Goal: Check status: Check status

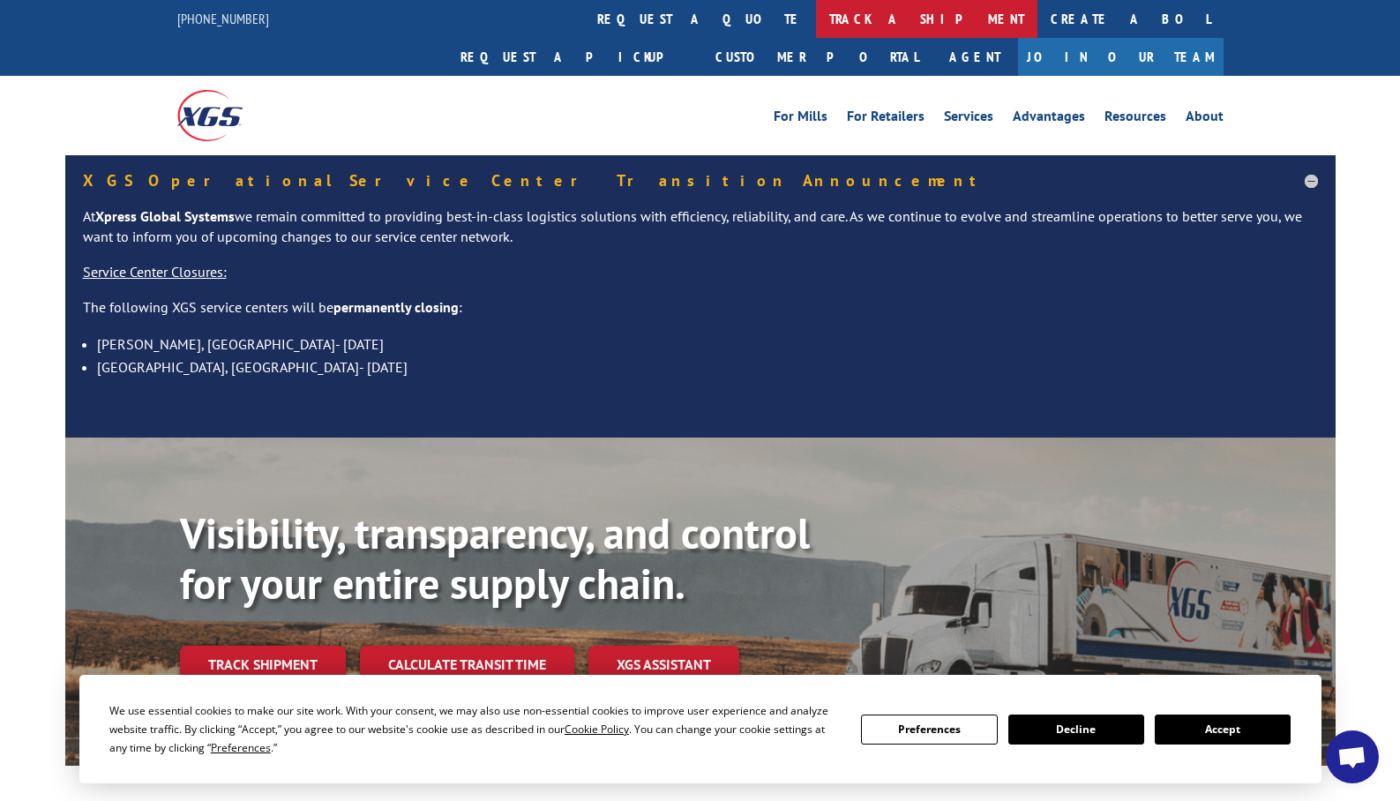
click at [816, 19] on link "track a shipment" at bounding box center [926, 19] width 221 height 38
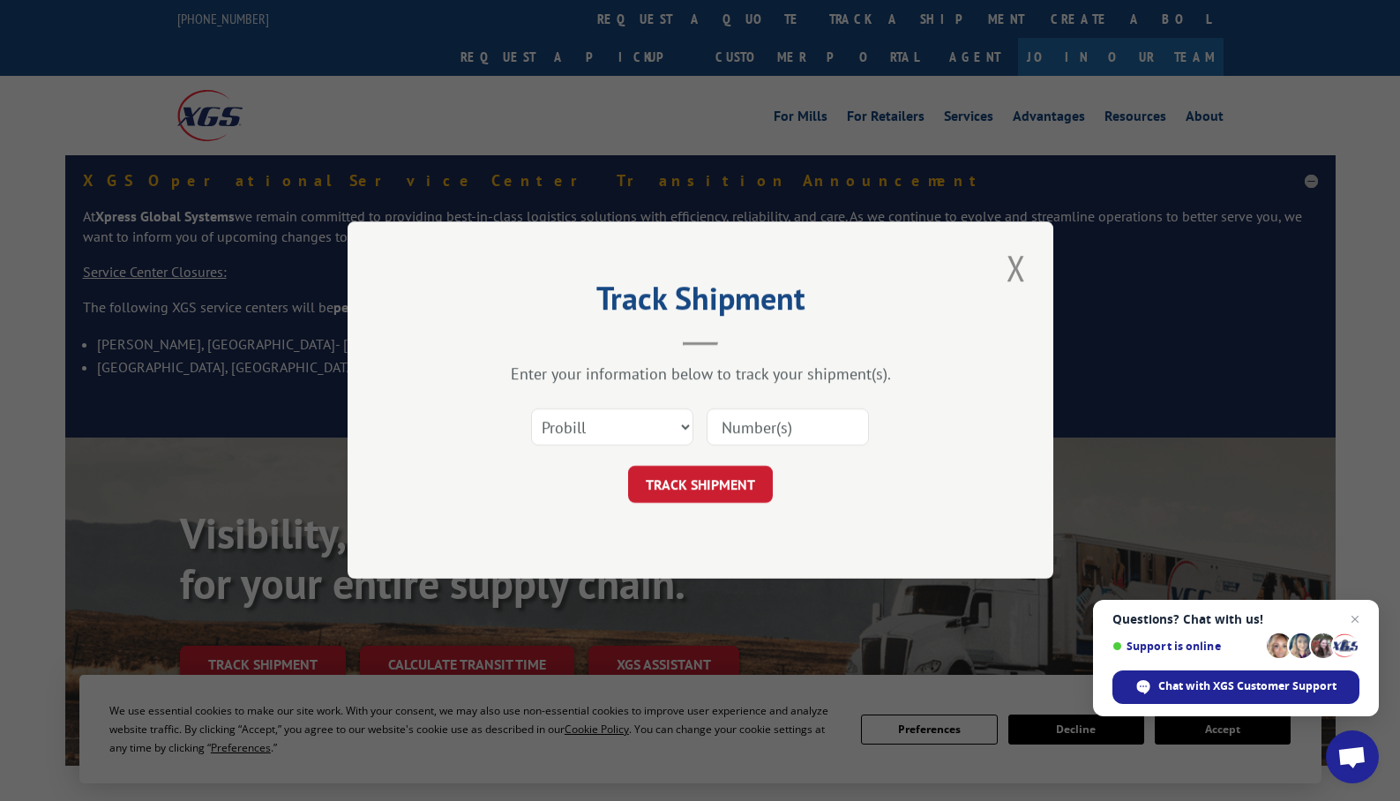
click at [746, 425] on input at bounding box center [787, 427] width 162 height 37
paste input "17027436"
type input "17027436"
click at [726, 477] on button "TRACK SHIPMENT" at bounding box center [700, 485] width 145 height 37
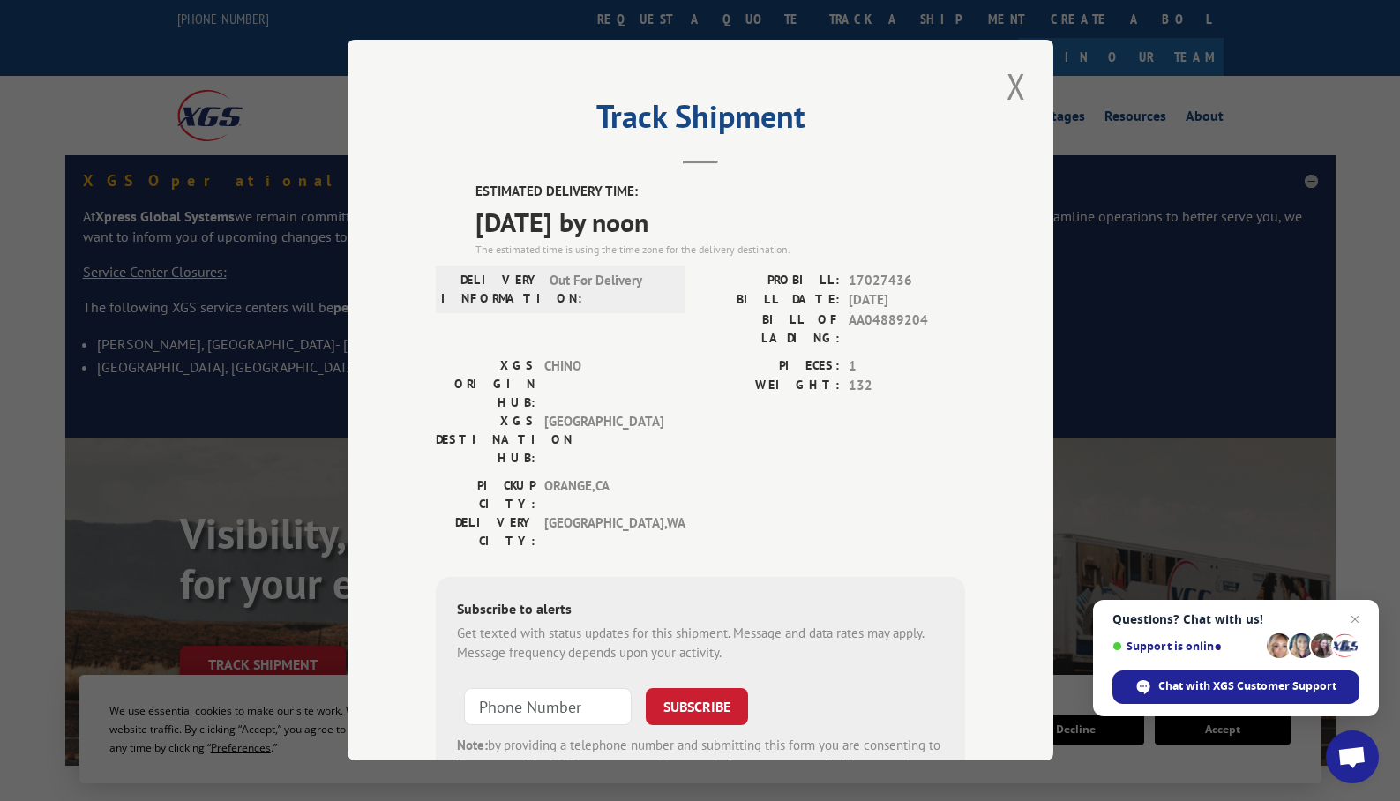
click at [643, 229] on span "[DATE] by noon" at bounding box center [719, 222] width 489 height 40
click at [699, 228] on span "[DATE] by noon" at bounding box center [719, 222] width 489 height 40
click at [1248, 688] on span "Chat with XGS Customer Support" at bounding box center [1247, 686] width 178 height 16
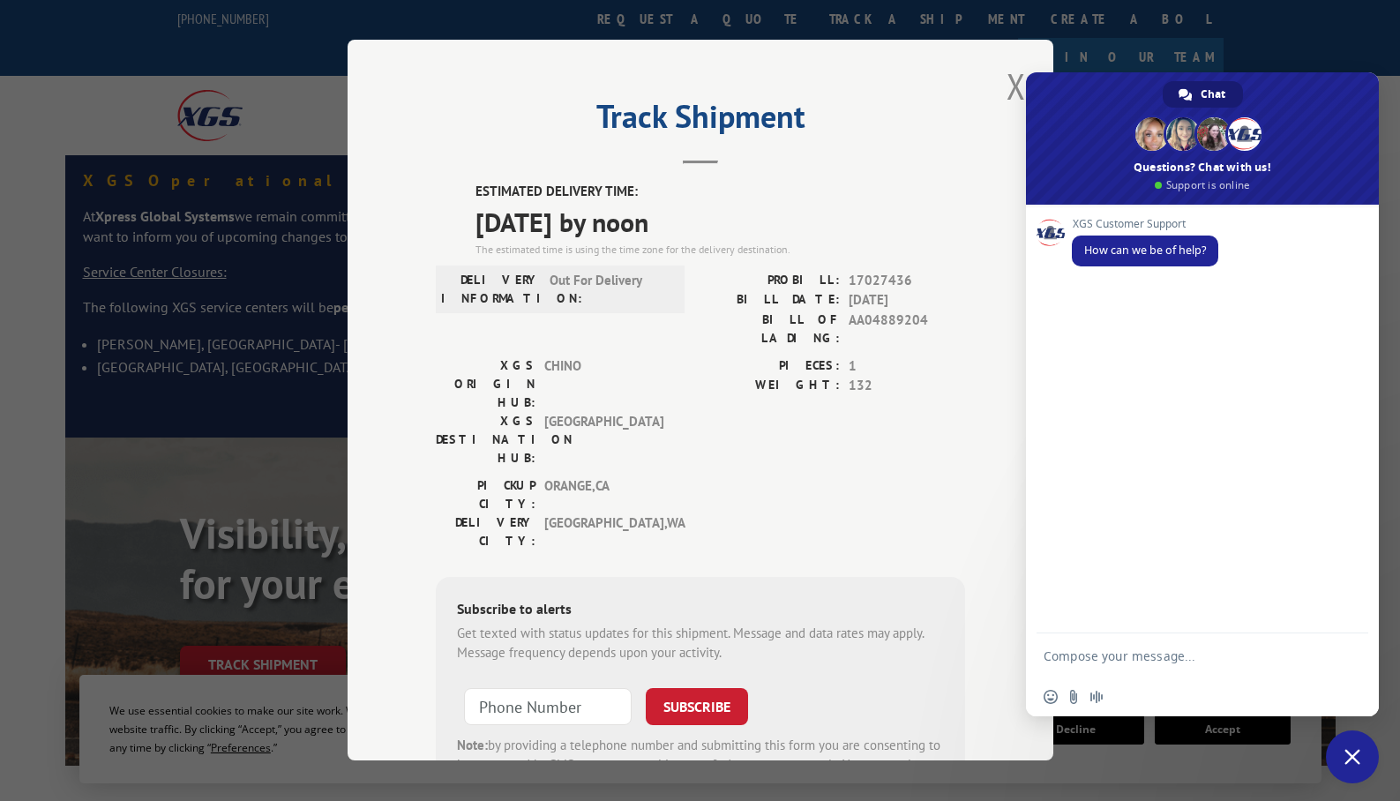
click at [1095, 652] on textarea "Compose your message..." at bounding box center [1184, 655] width 282 height 44
type textarea "I would like to know the specific delivery window of my package"
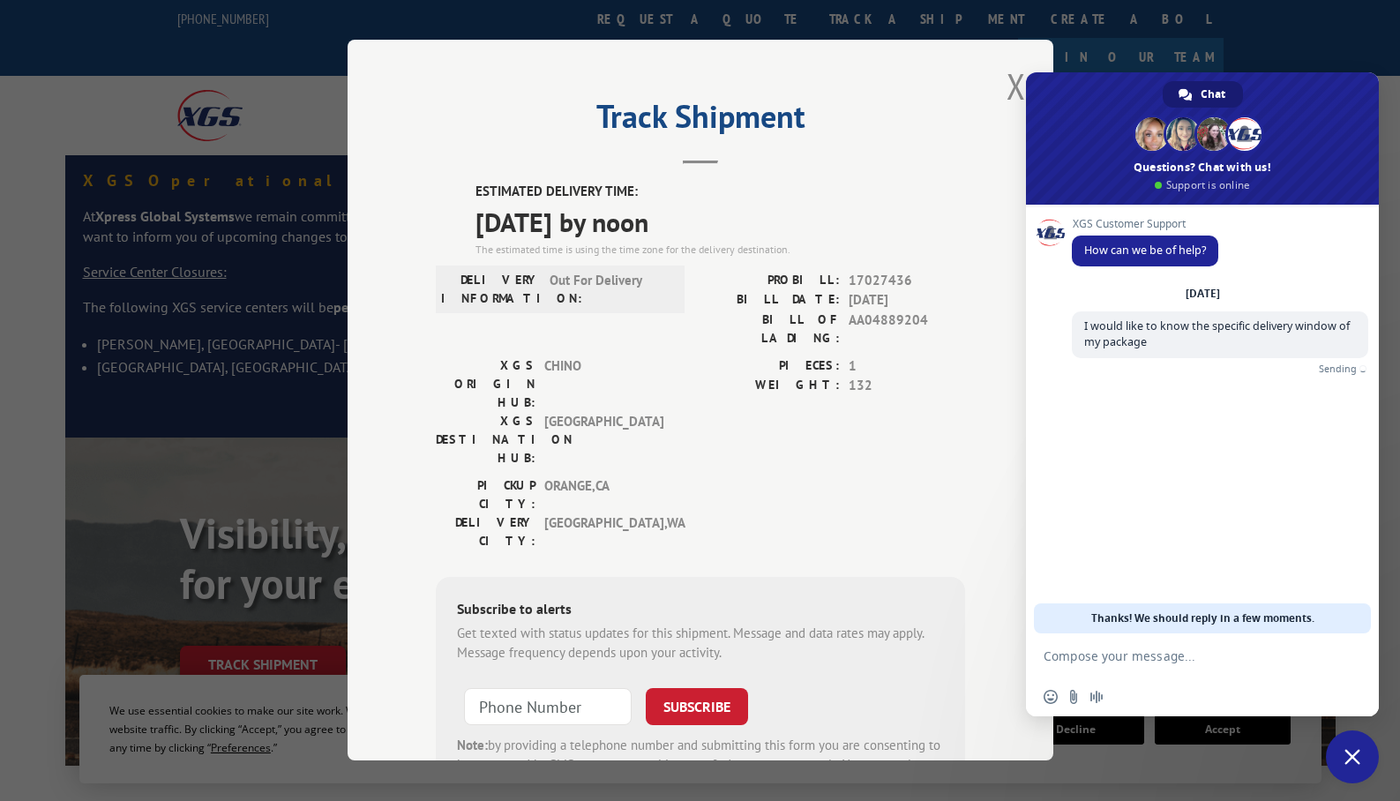
click at [1095, 652] on textarea "Compose your message..." at bounding box center [1184, 655] width 282 height 44
click at [1108, 646] on textarea "Compose your message..." at bounding box center [1184, 655] width 282 height 44
type textarea "This is my pro bill number: 17027436"
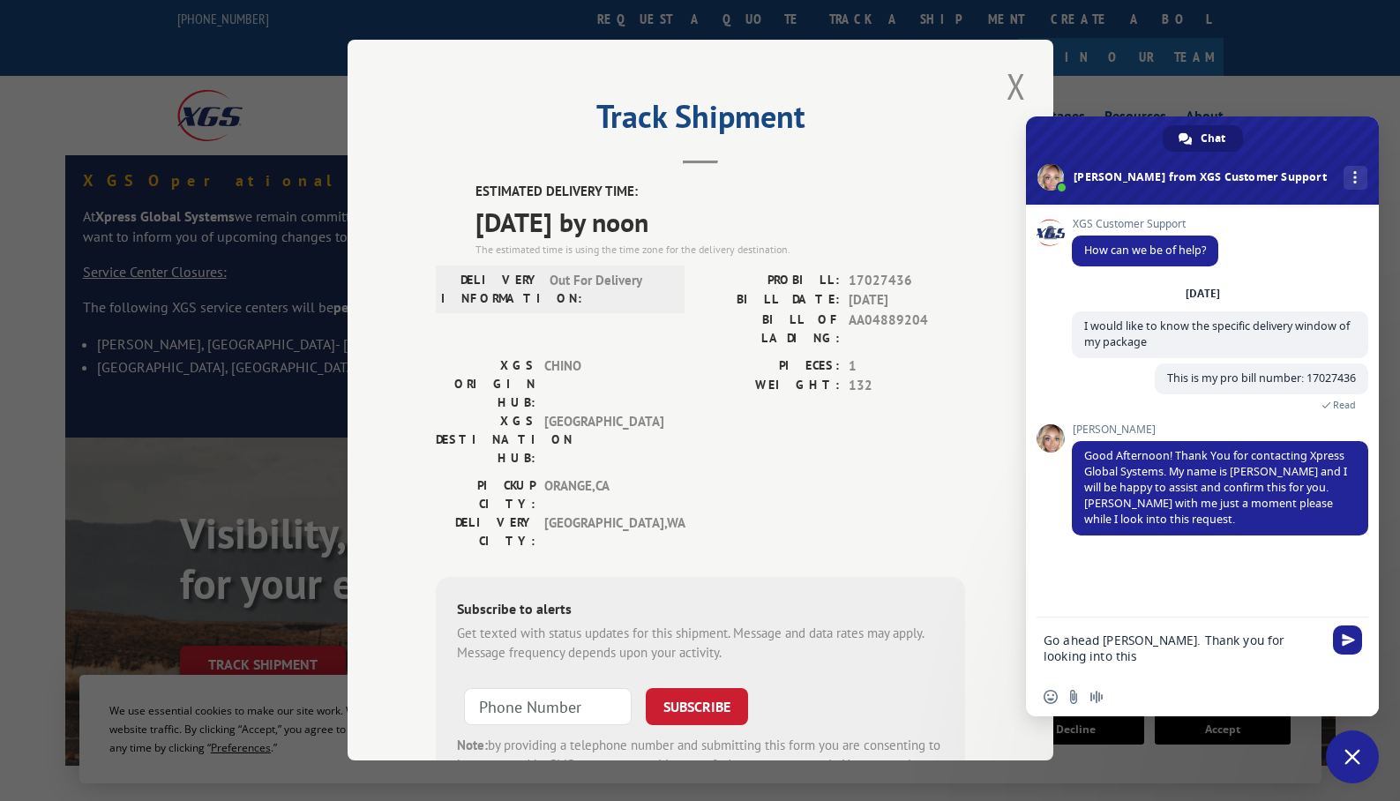
type textarea "Go ahead [PERSON_NAME]. Thank you for looking into this!"
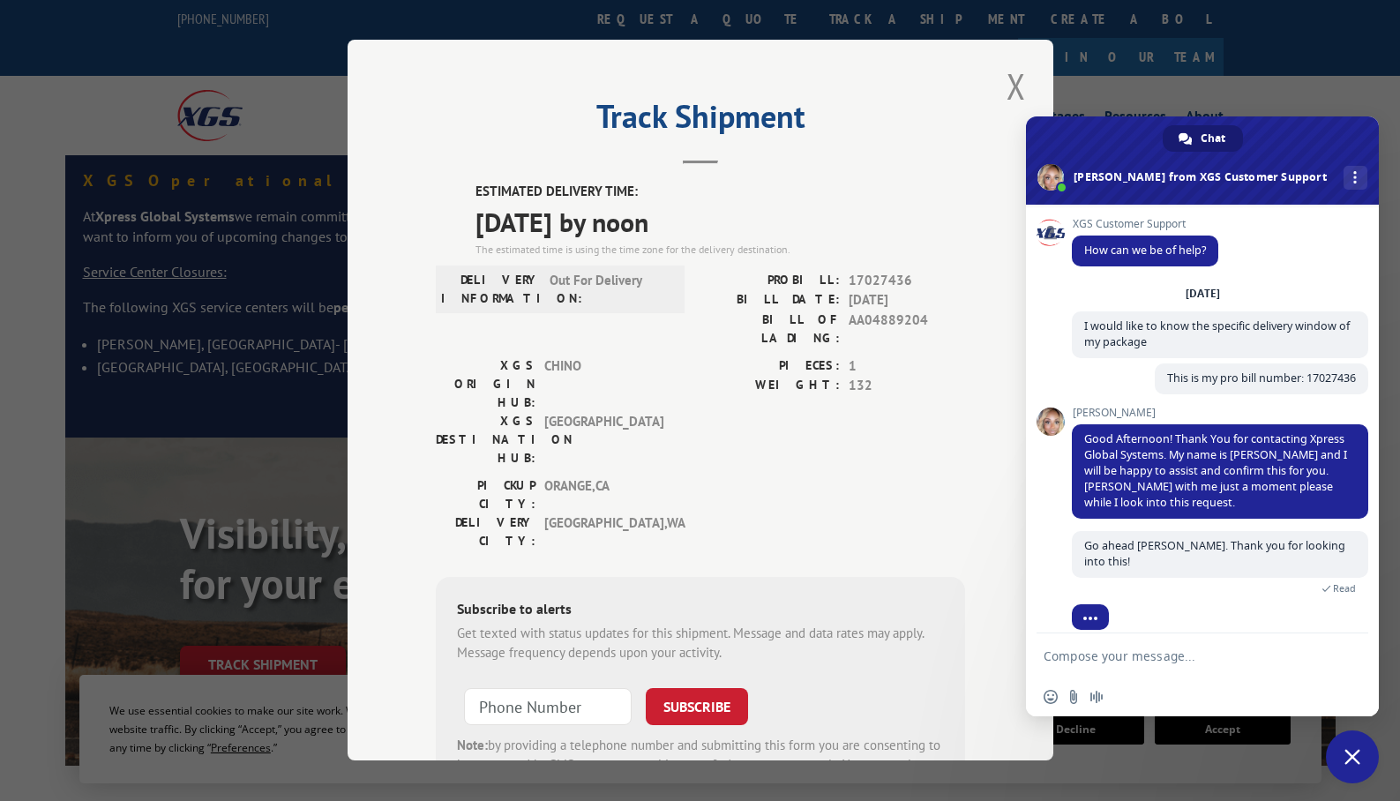
click at [1081, 657] on textarea "Compose your message..." at bounding box center [1184, 655] width 282 height 44
